Goal: Transaction & Acquisition: Purchase product/service

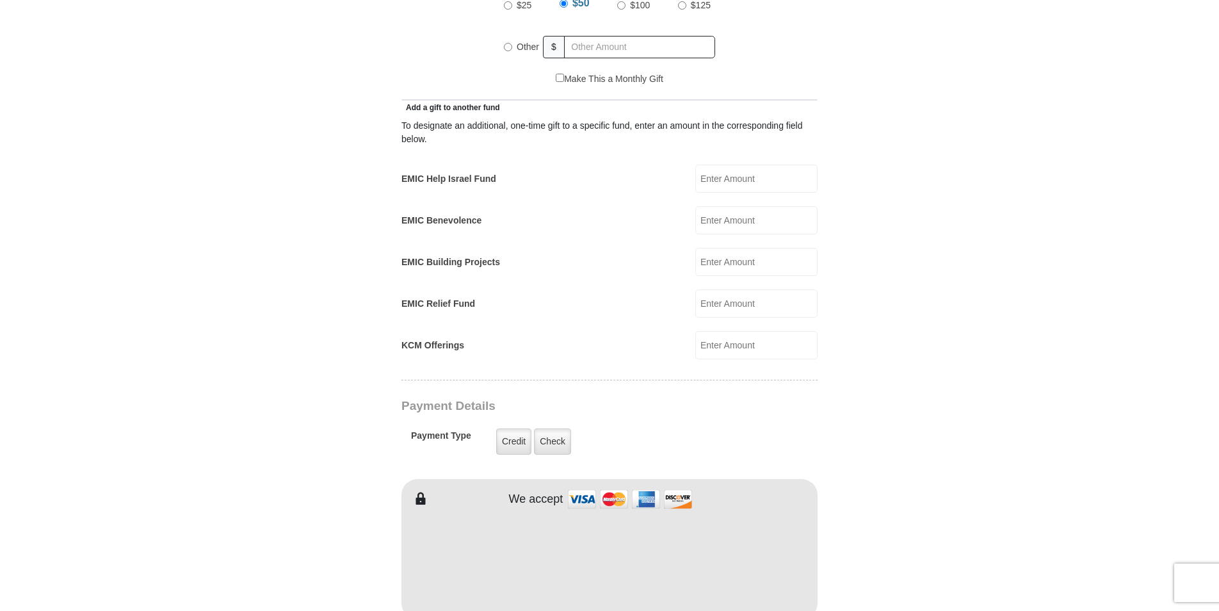
scroll to position [811, 0]
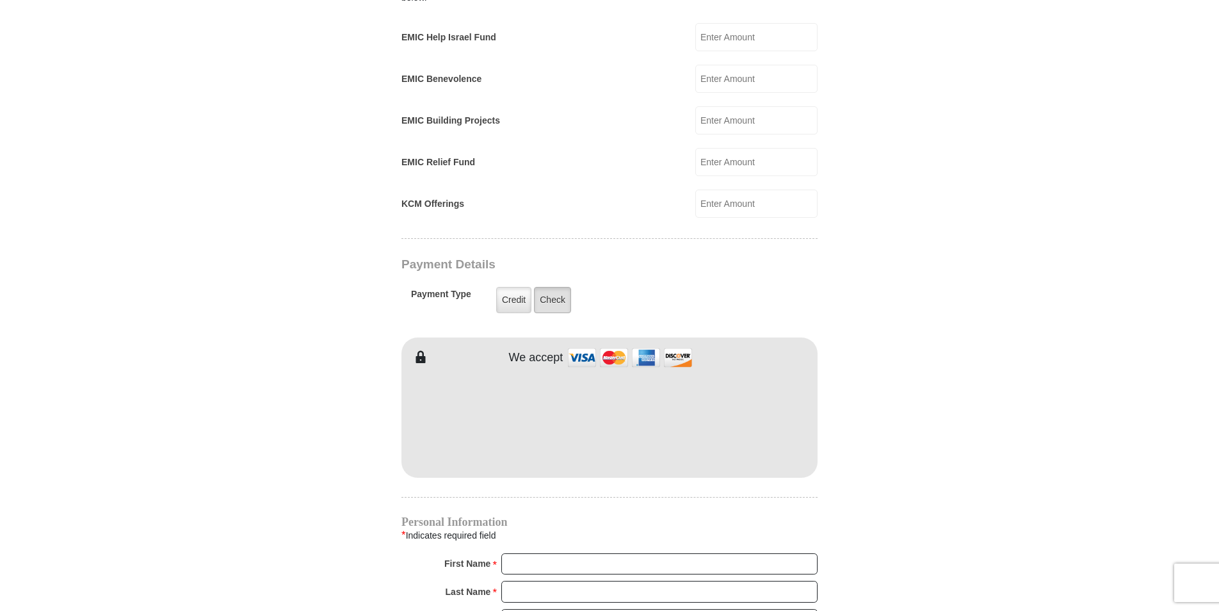
click at [555, 287] on label "Check" at bounding box center [552, 300] width 37 height 26
click at [0, 0] on input "Check" at bounding box center [0, 0] width 0 height 0
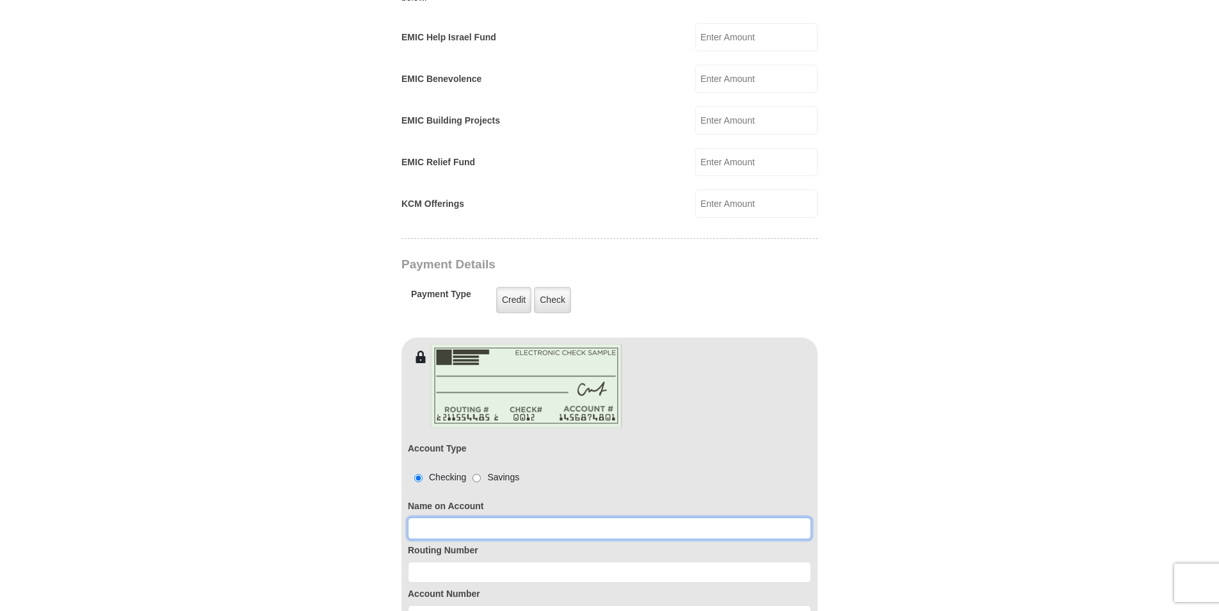
click at [471, 521] on input at bounding box center [609, 528] width 403 height 22
type input "James G Godwin Rita A Godwin"
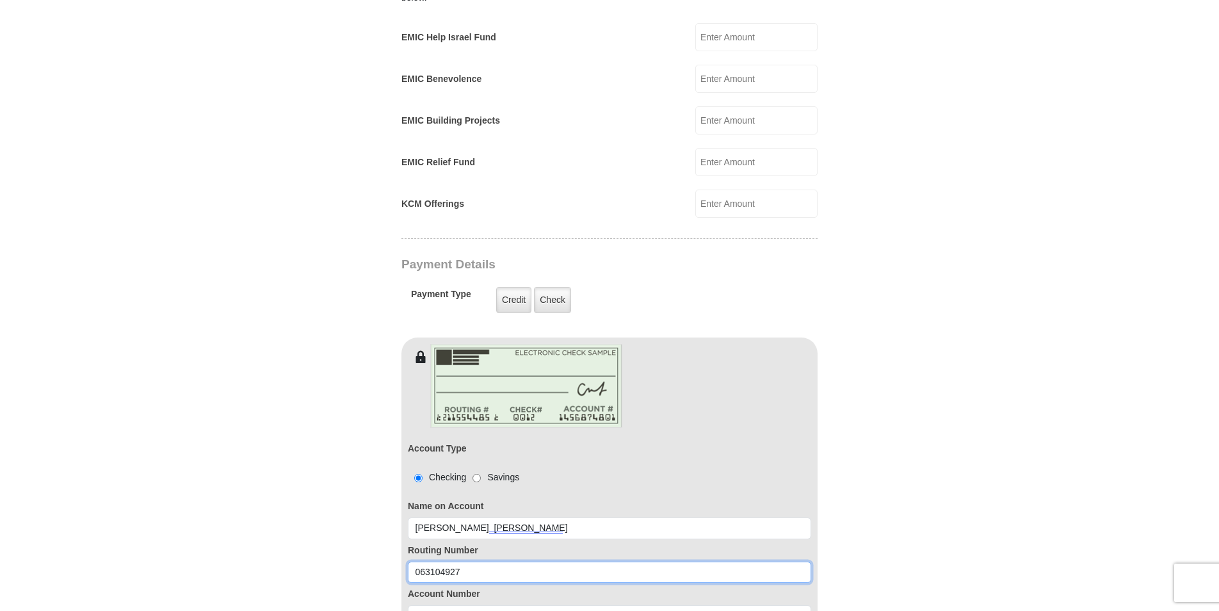
type input "063104927"
type input "000005043622"
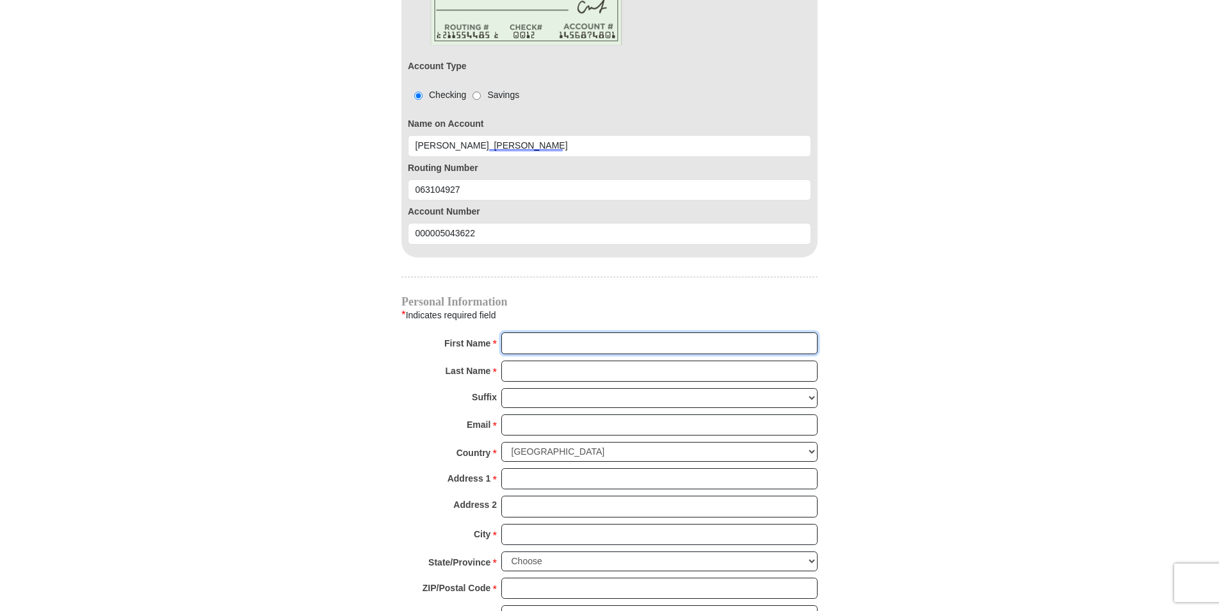
scroll to position [1216, 0]
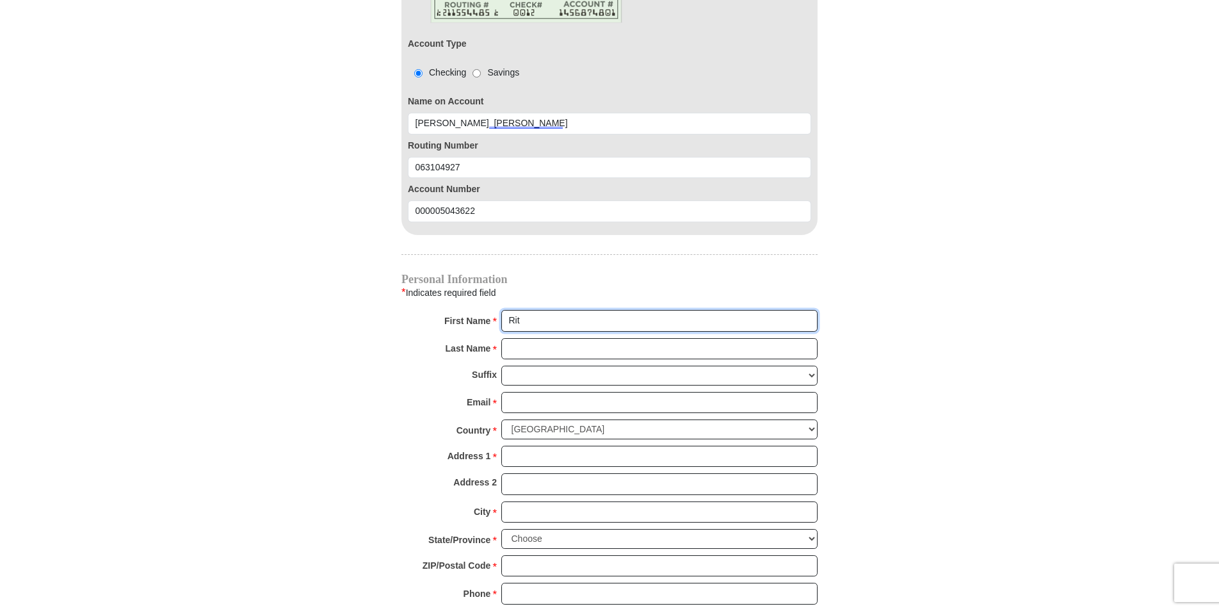
type input "Rita"
type input "Godwin"
type input "godwin264@embarqmail.com"
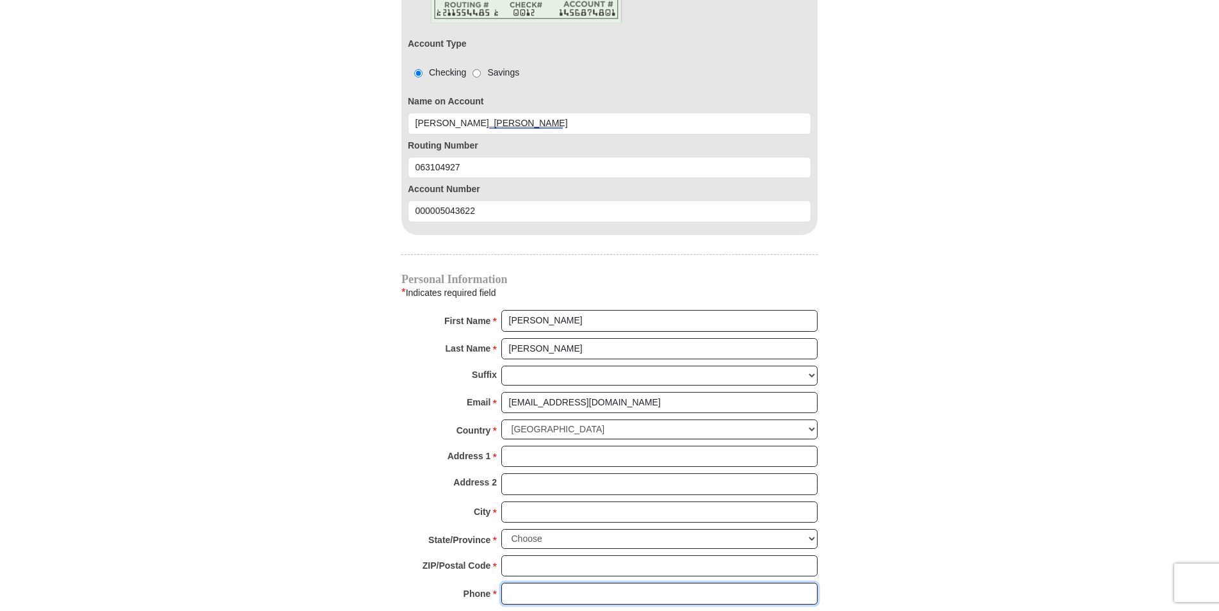
type input "9412865397"
type input "Rita"
click at [531, 447] on input "Address 1 *" at bounding box center [659, 457] width 316 height 22
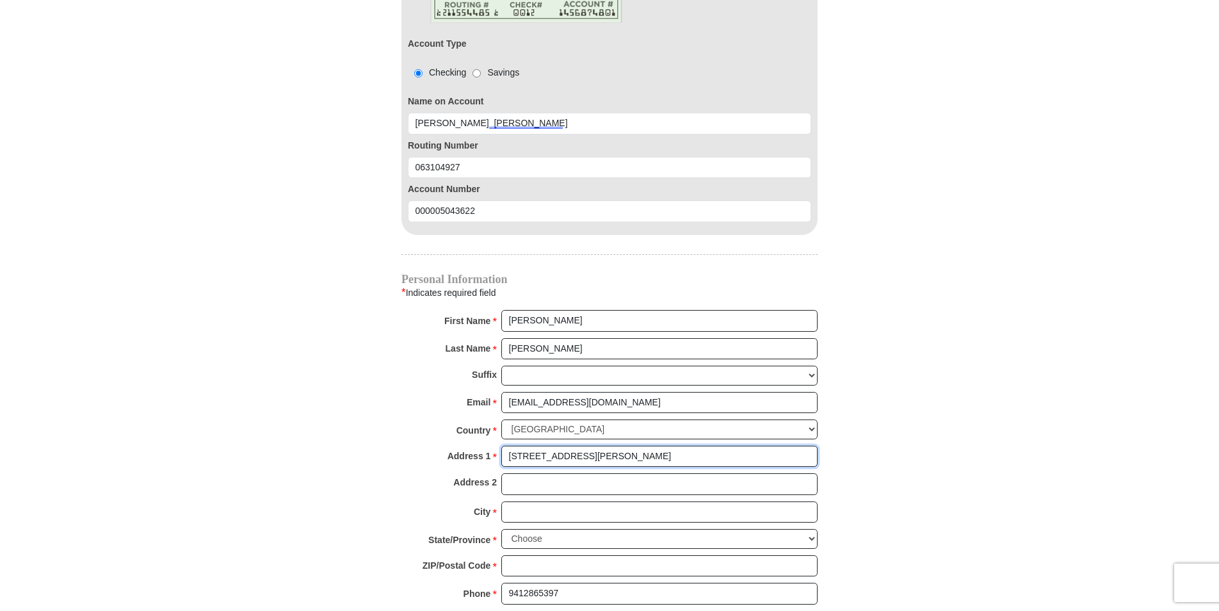
type input "7431 SW Fox Run trail"
type input "Arcadia"
select select "FL"
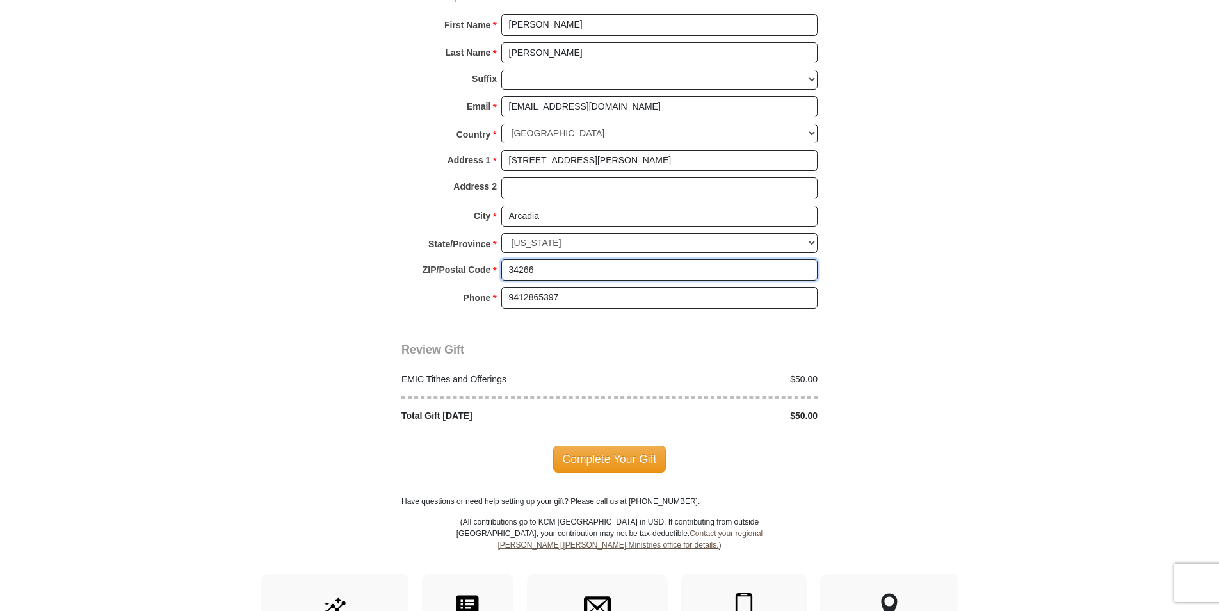
scroll to position [1514, 0]
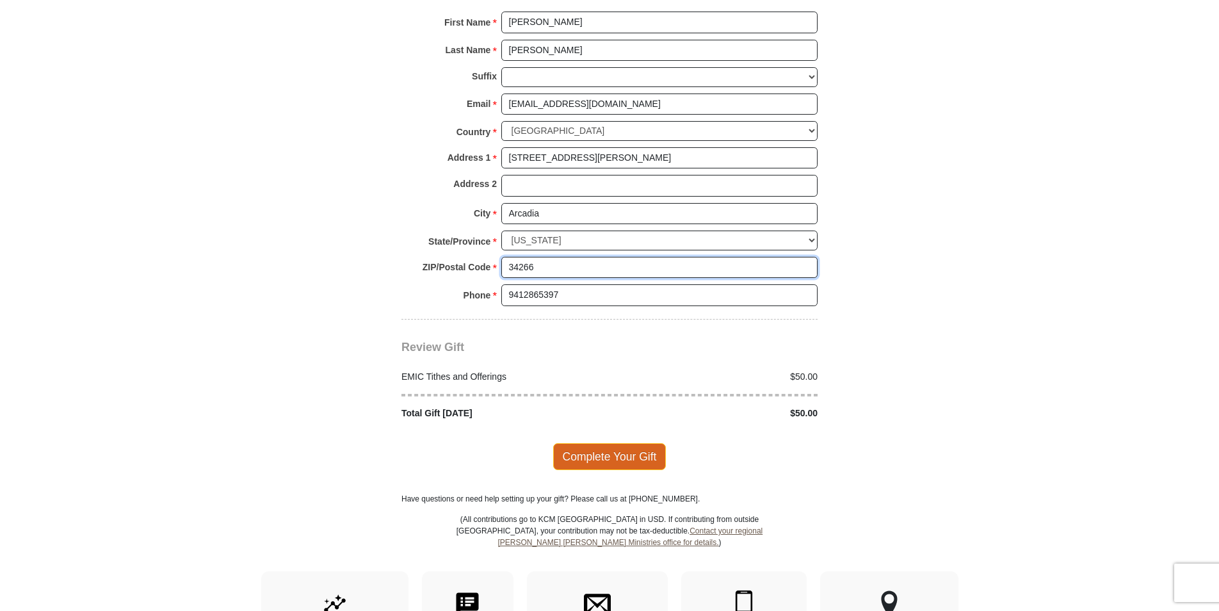
type input "34266"
click at [593, 443] on span "Complete Your Gift" at bounding box center [609, 456] width 113 height 27
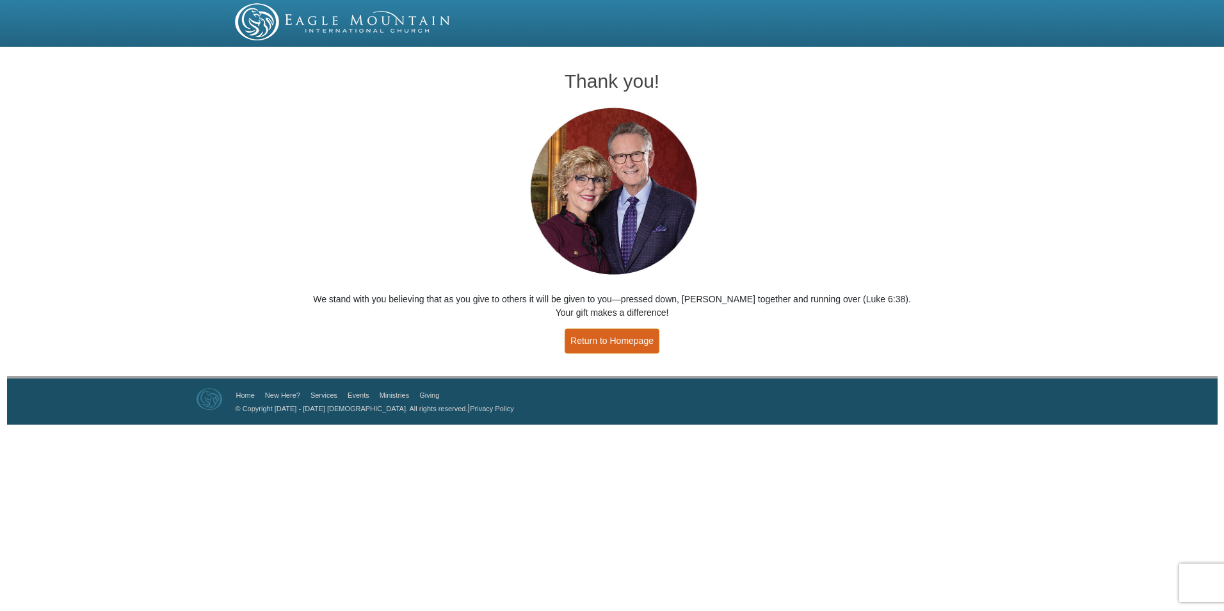
click at [609, 343] on link "Return to Homepage" at bounding box center [612, 340] width 95 height 25
